Goal: Information Seeking & Learning: Learn about a topic

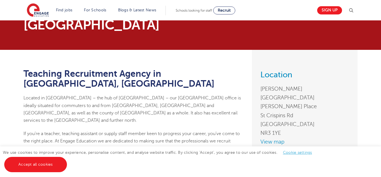
scroll to position [3, 0]
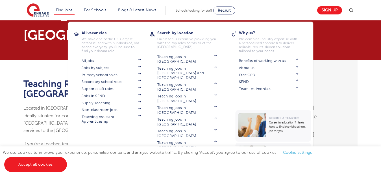
click at [69, 12] on li "Find jobs All vacancies We have one of the UK's largest database. and with hund…" at bounding box center [64, 11] width 21 height 10
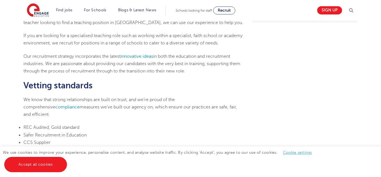
scroll to position [150, 0]
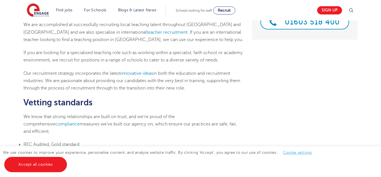
drag, startPoint x: 381, startPoint y: 54, endPoint x: 380, endPoint y: 43, distance: 11.1
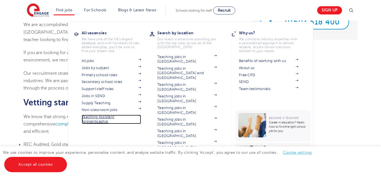
click at [109, 117] on link "Teaching Assistant Apprenticeship" at bounding box center [111, 118] width 59 height 9
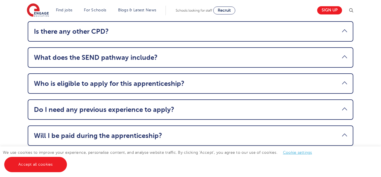
scroll to position [749, 0]
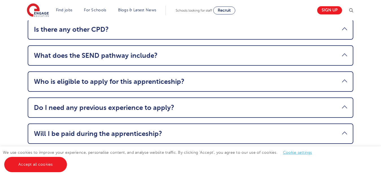
click at [344, 77] on link "Who is eligible to apply for this apprenticeship?" at bounding box center [190, 81] width 313 height 8
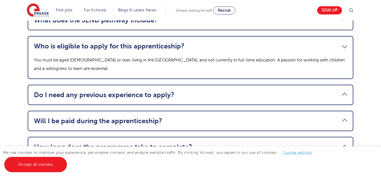
scroll to position [704, 0]
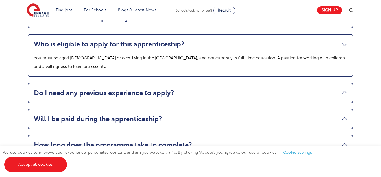
click at [342, 89] on link "Do I need any previous experience to apply?" at bounding box center [190, 93] width 313 height 8
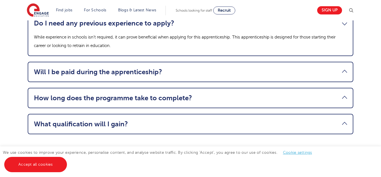
scroll to position [753, 0]
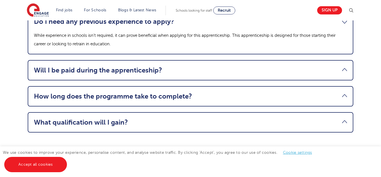
click at [342, 66] on link "Will I be paid during the apprenticeship?" at bounding box center [190, 70] width 313 height 8
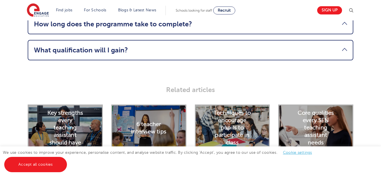
scroll to position [818, 0]
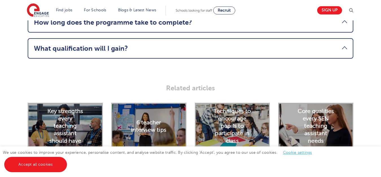
click at [343, 38] on li "What qualification will I gain? You’ll earn a nationally recognised Level 3 Tea…" at bounding box center [191, 48] width 326 height 20
click at [344, 44] on link "What qualification will I gain?" at bounding box center [190, 48] width 313 height 8
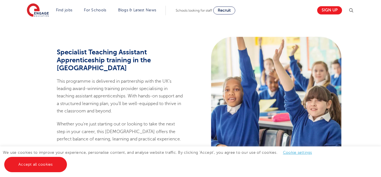
scroll to position [281, 0]
